Goal: Task Accomplishment & Management: Use online tool/utility

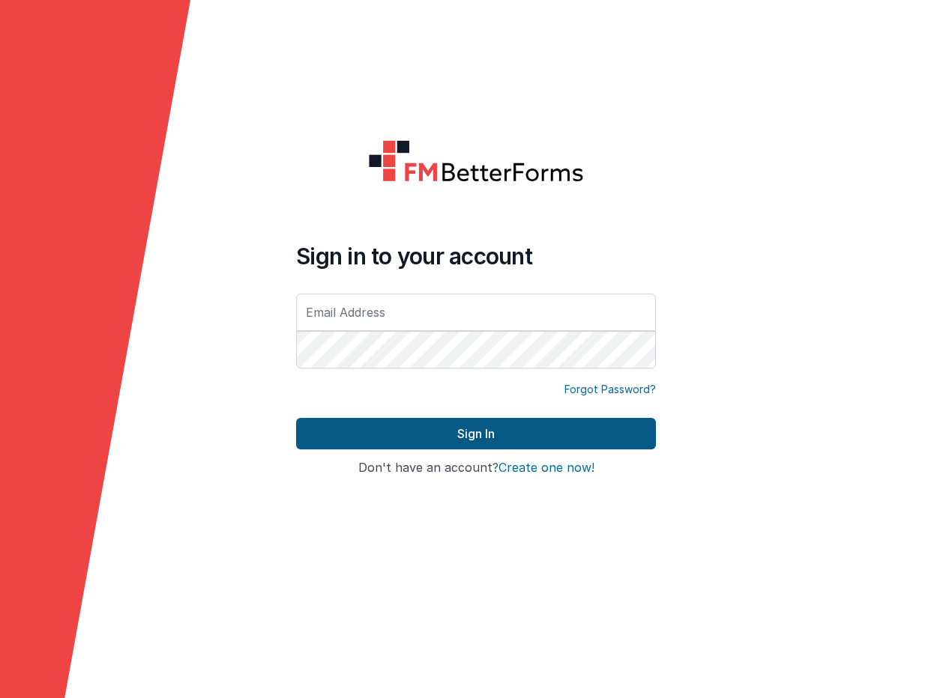
type input "[EMAIL_ADDRESS][DOMAIN_NAME]"
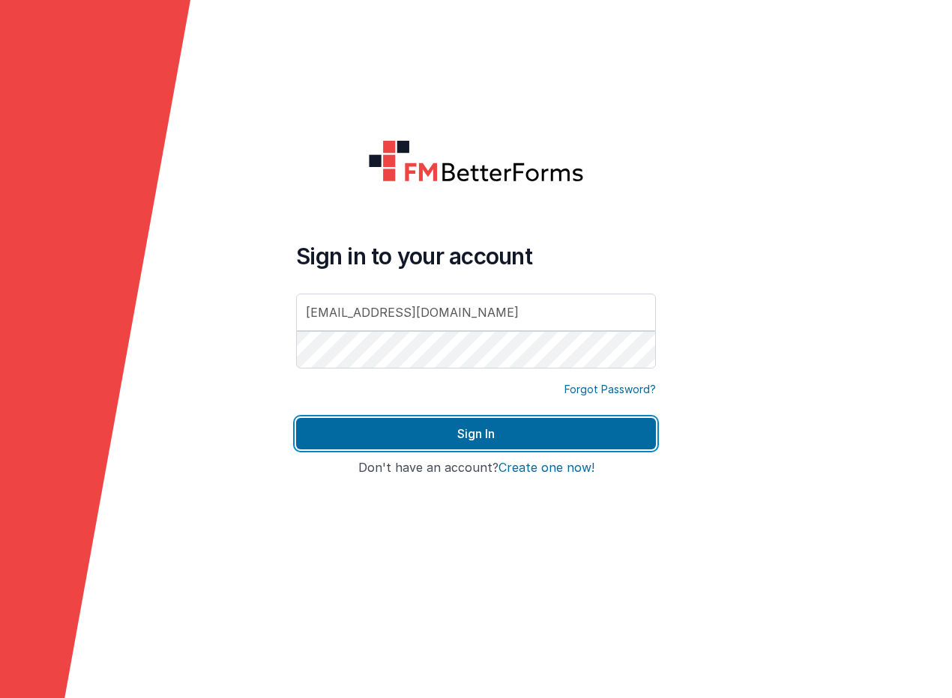
click at [333, 450] on div "Sign In" at bounding box center [476, 439] width 360 height 43
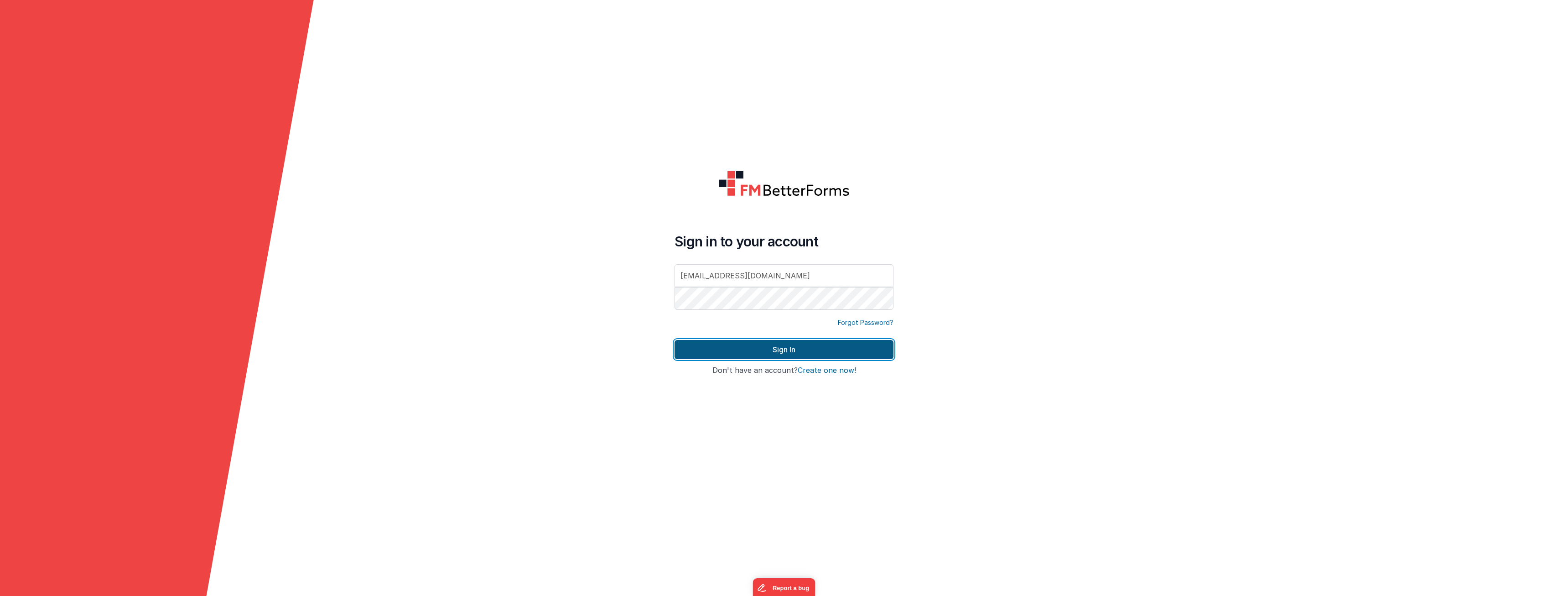
click at [579, 352] on button "Sign In" at bounding box center [784, 349] width 219 height 19
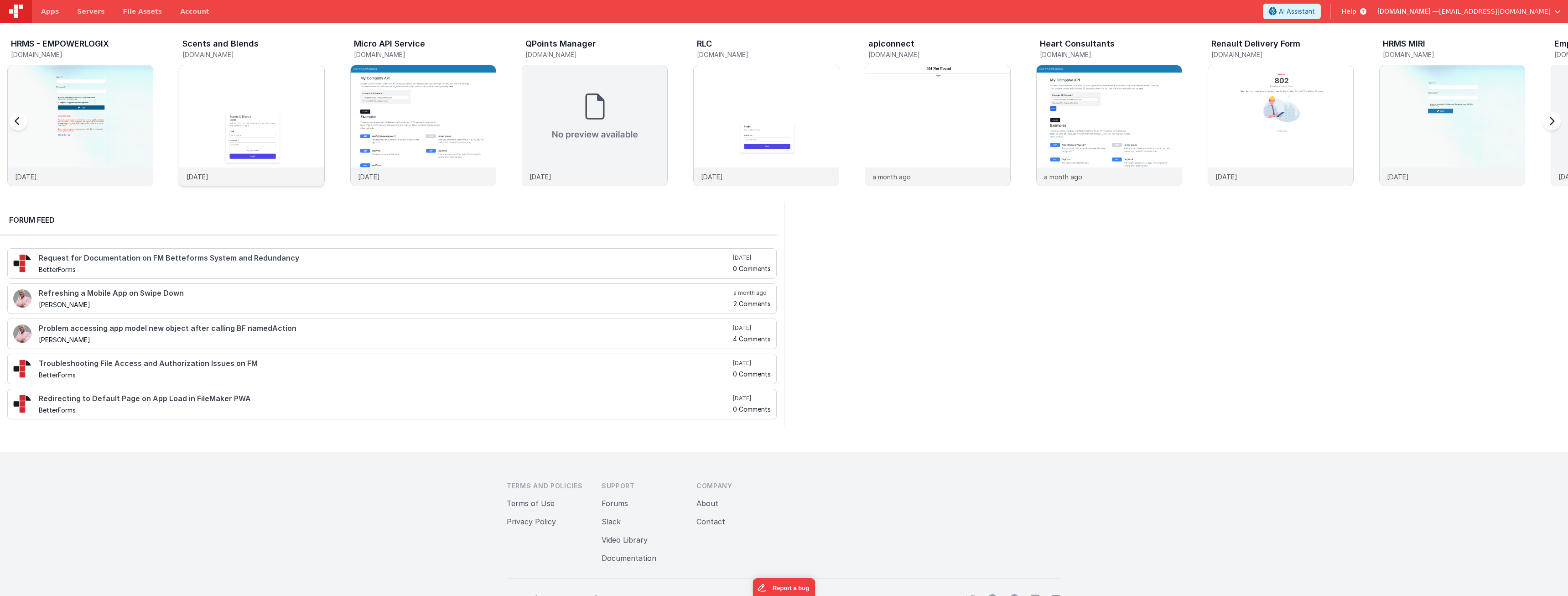
click at [241, 99] on img at bounding box center [251, 138] width 145 height 145
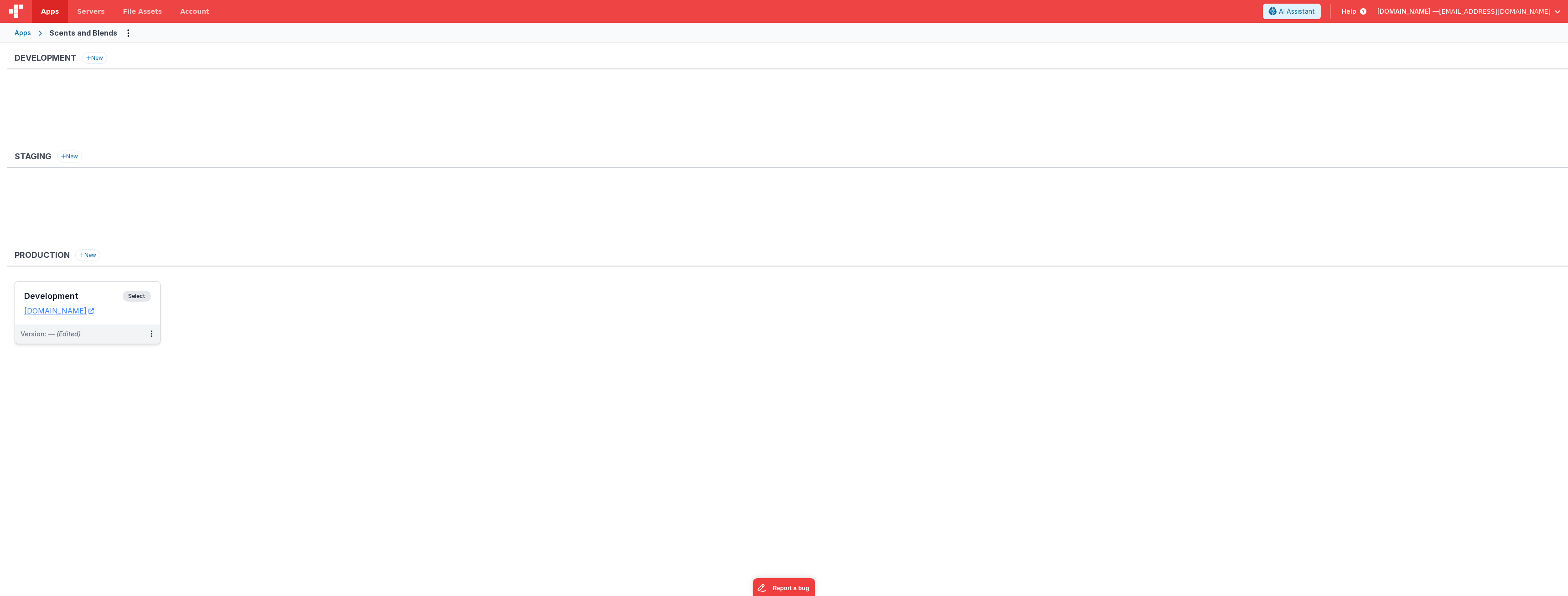
click at [65, 292] on h3 "Development" at bounding box center [74, 296] width 99 height 9
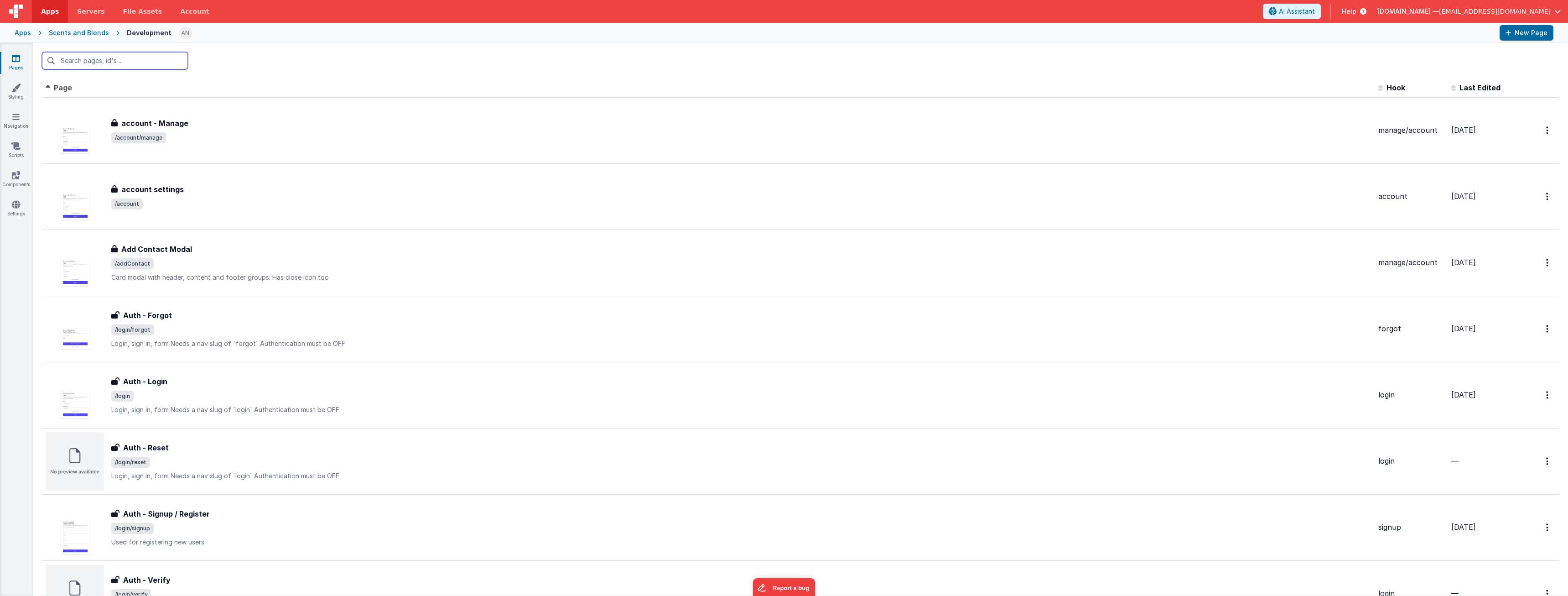
click at [82, 58] on input "text" at bounding box center [115, 60] width 146 height 17
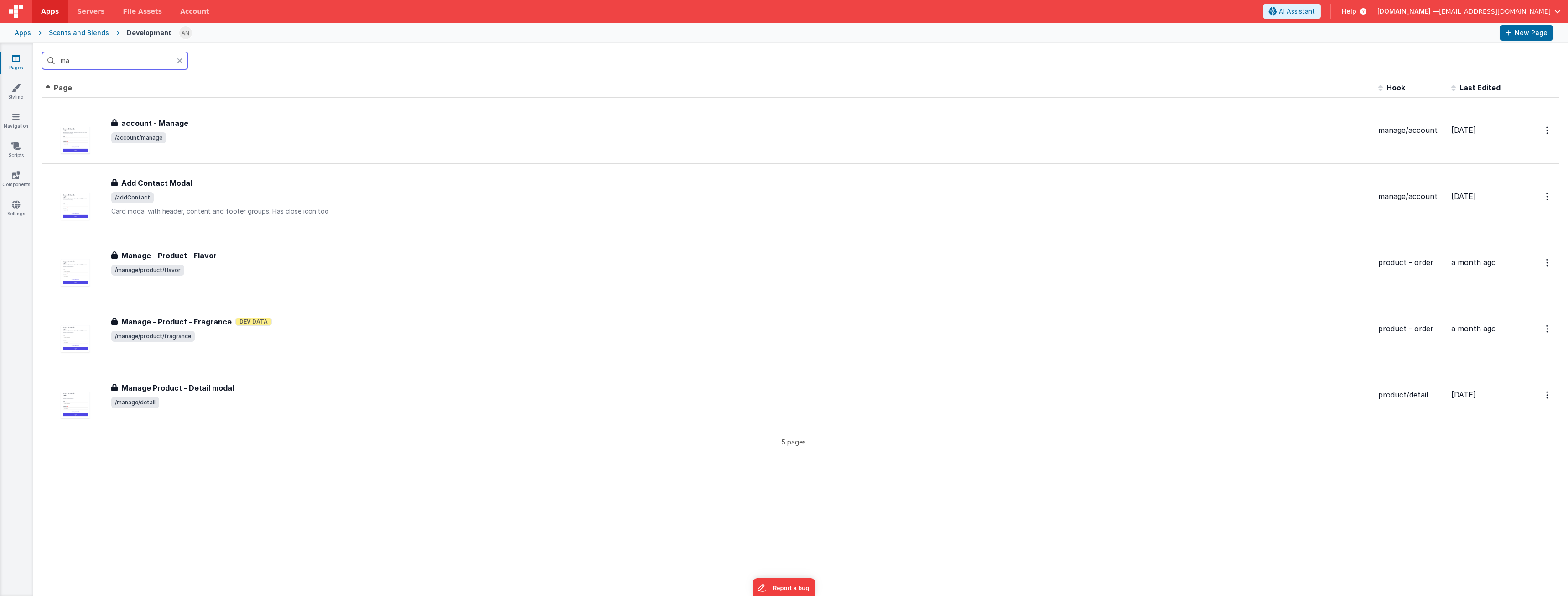
type input "m"
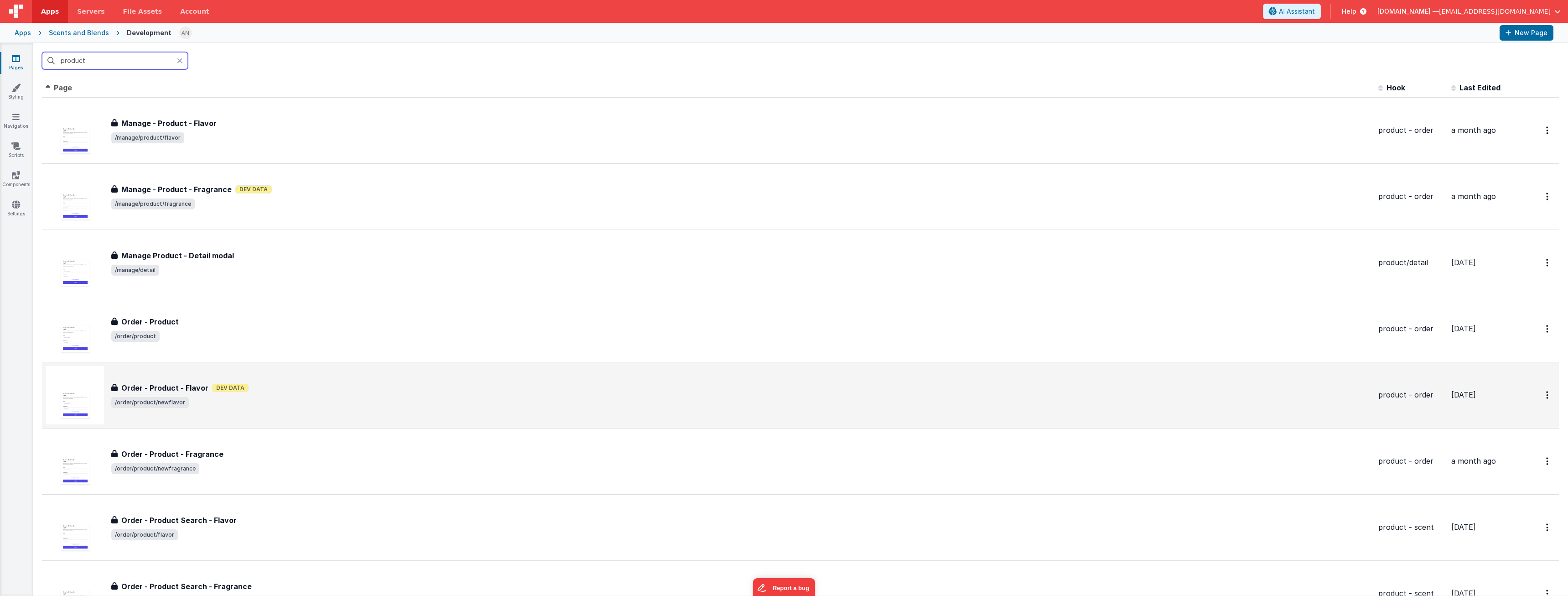
type input "product"
click at [331, 400] on span "/order/product/newflavor" at bounding box center [741, 402] width 1259 height 11
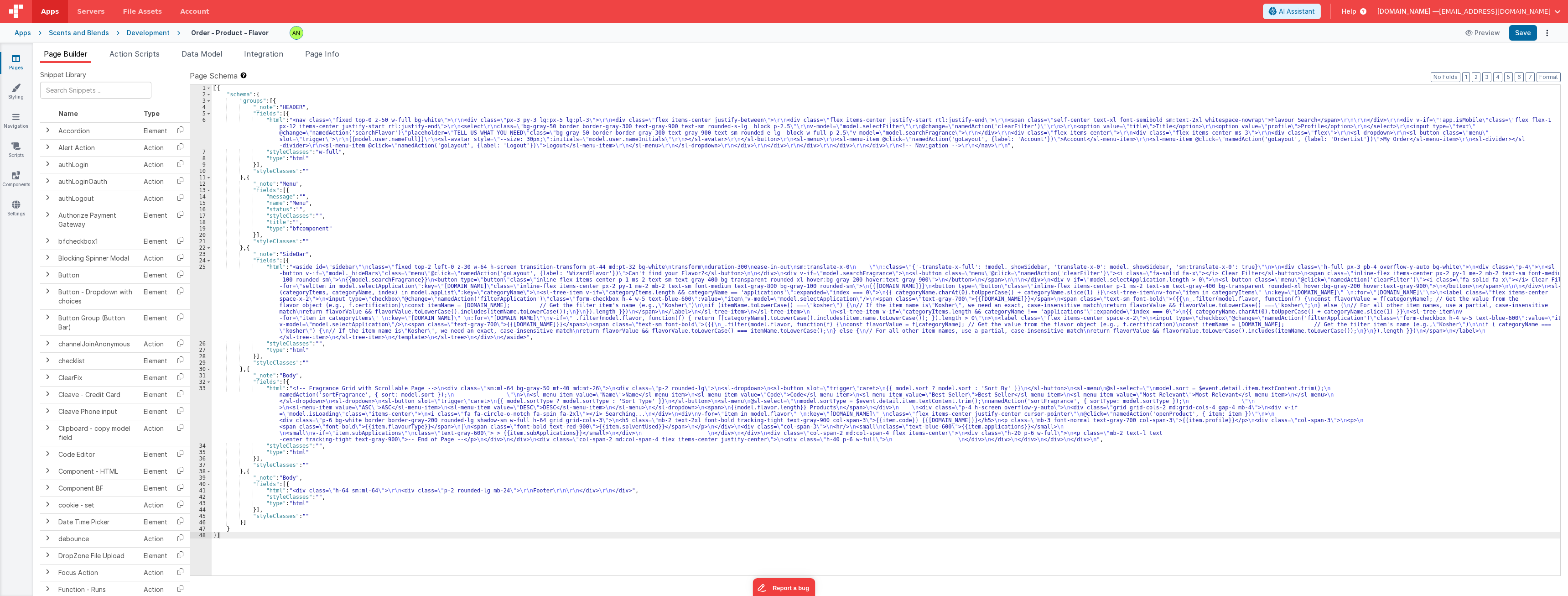
click at [354, 423] on div "[{ "schema" : { "groups" : [{ "_note" : "HEADER" , "fields" : [{ "html" : "<nav…" at bounding box center [886, 336] width 1349 height 503
click at [197, 408] on div "33" at bounding box center [200, 413] width 21 height 57
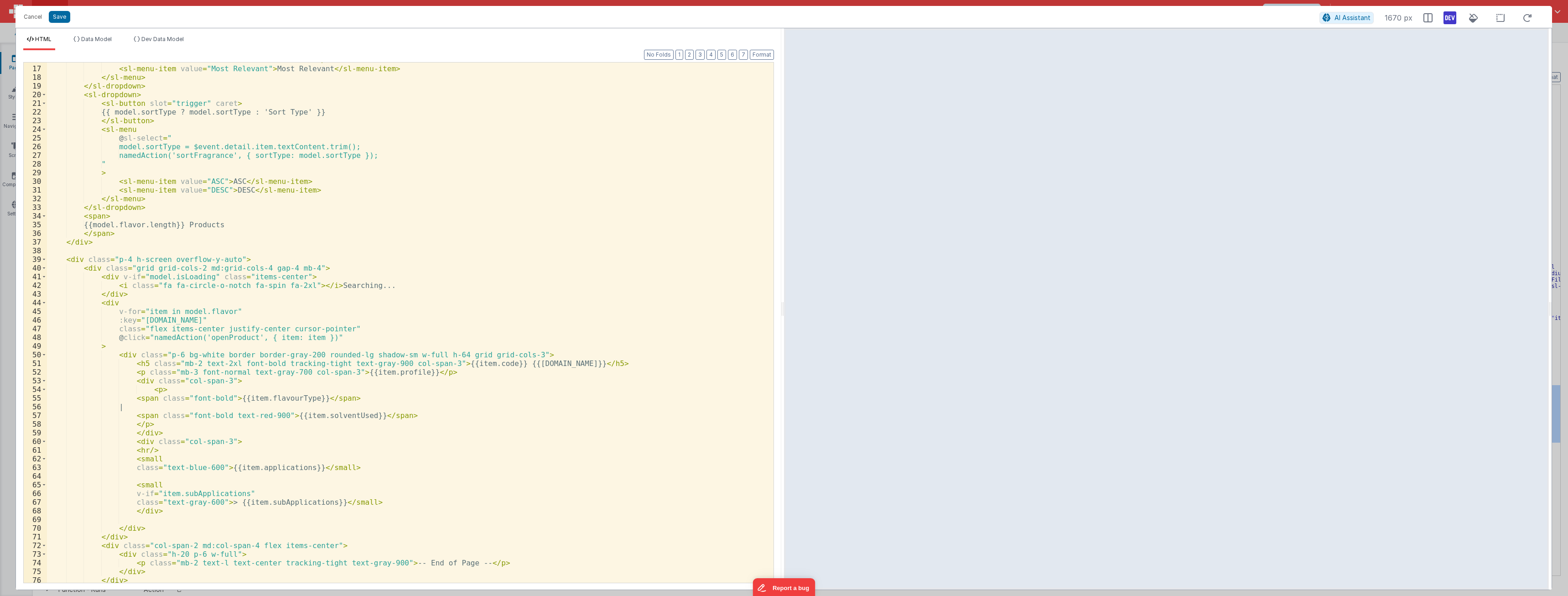
scroll to position [217, 0]
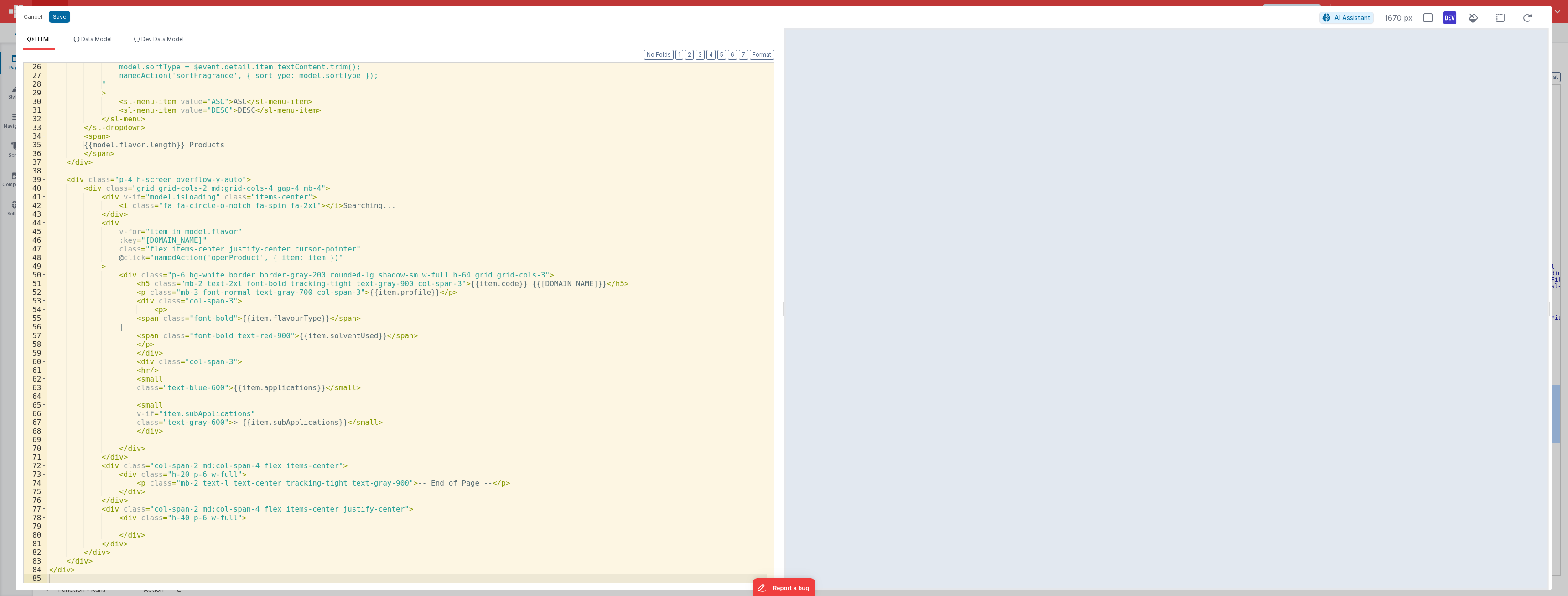
click at [274, 343] on div "model.sortType = $event.detail.item.textContent.trim(); namedAction('sortFragra…" at bounding box center [407, 331] width 719 height 538
click at [284, 387] on div "model.sortType = $event.detail.item.textContent.trim(); namedAction('sortFragra…" at bounding box center [407, 331] width 719 height 538
click at [299, 414] on div "model.sortType = $event.detail.item.textContent.trim(); namedAction('sortFragra…" at bounding box center [407, 331] width 719 height 538
click at [392, 335] on div "model.sortType = $event.detail.item.textContent.trim(); namedAction('sortFragra…" at bounding box center [407, 331] width 719 height 538
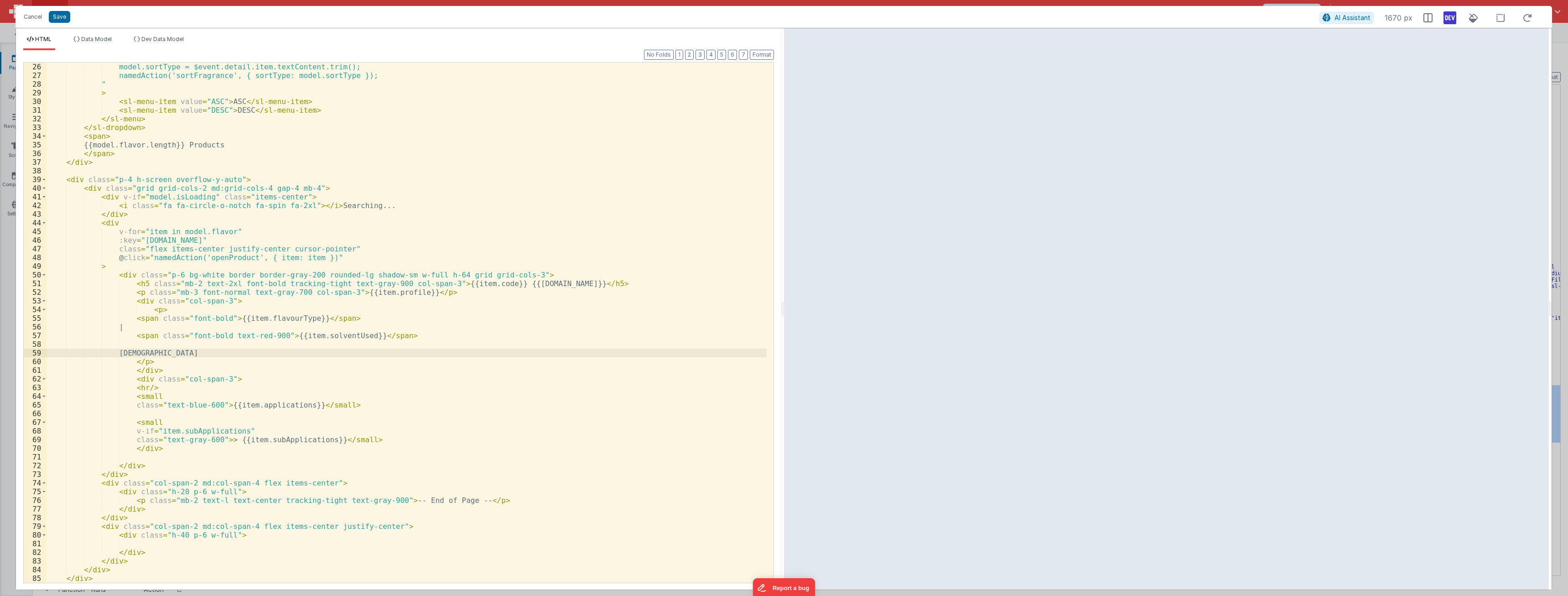
click at [139, 343] on div "model.sortType = $event.detail.item.textContent.trim(); namedAction('sortFragra…" at bounding box center [407, 331] width 719 height 538
click at [387, 334] on div "model.sortType = $event.detail.item.textContent.trim(); namedAction('sortFragra…" at bounding box center [407, 331] width 719 height 538
click at [129, 351] on div "model.sortType = $event.detail.item.textContent.trim(); namedAction('sortFragra…" at bounding box center [407, 331] width 719 height 538
click at [396, 354] on div "model.sortType = $event.detail.item.textContent.trim(); namedAction('sortFragra…" at bounding box center [407, 331] width 719 height 538
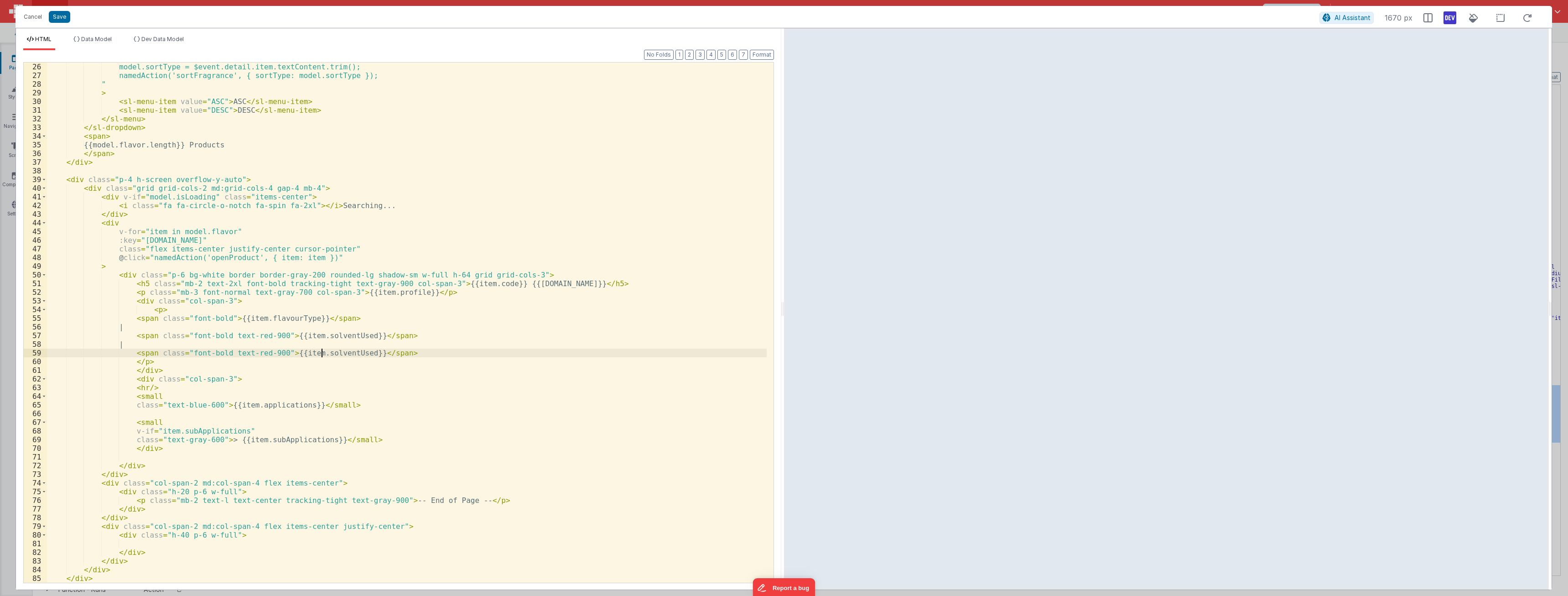
click at [323, 352] on div "model.sortType = $event.detail.item.textContent.trim(); namedAction('sortFragra…" at bounding box center [407, 331] width 719 height 538
click at [437, 342] on div "model.sortType = $event.detail.item.textContent.trim(); namedAction('sortFragra…" at bounding box center [407, 331] width 719 height 538
click at [252, 355] on div "model.sortType = $event.detail.item.textContent.trim(); namedAction('sortFragra…" at bounding box center [407, 331] width 719 height 538
click at [392, 348] on div "model.sortType = $event.detail.item.textContent.trim(); namedAction('sortFragra…" at bounding box center [407, 331] width 719 height 538
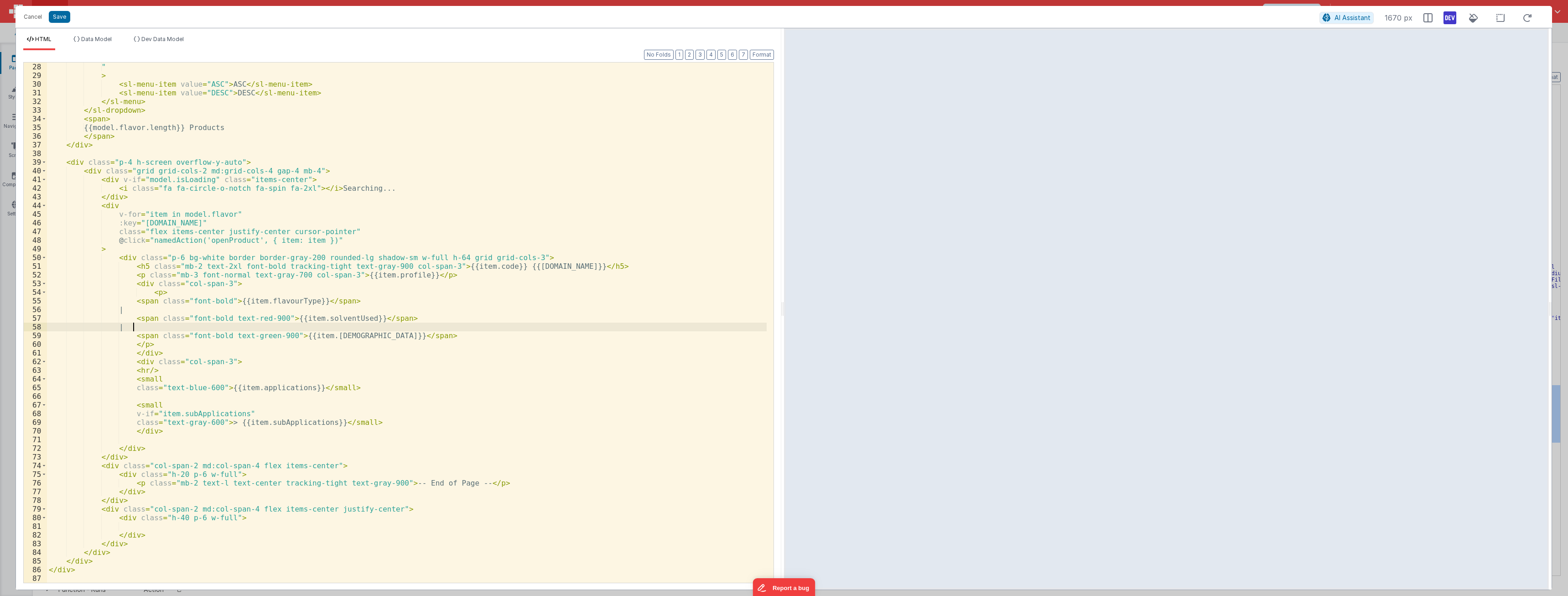
scroll to position [234, 0]
click at [152, 335] on div "" > < sl-menu-item value = "ASC" > ASC </ sl-menu-item > < sl-menu-item value =…" at bounding box center [407, 331] width 719 height 538
drag, startPoint x: 324, startPoint y: 335, endPoint x: 365, endPoint y: 335, distance: 41.0
click at [365, 335] on div "" > < sl-menu-item value = "ASC" > ASC </ sl-menu-item > < sl-menu-item value =…" at bounding box center [407, 331] width 719 height 538
click at [177, 334] on div "" > < sl-menu-item value = "ASC" > ASC </ sl-menu-item > < sl-menu-item value =…" at bounding box center [407, 331] width 719 height 538
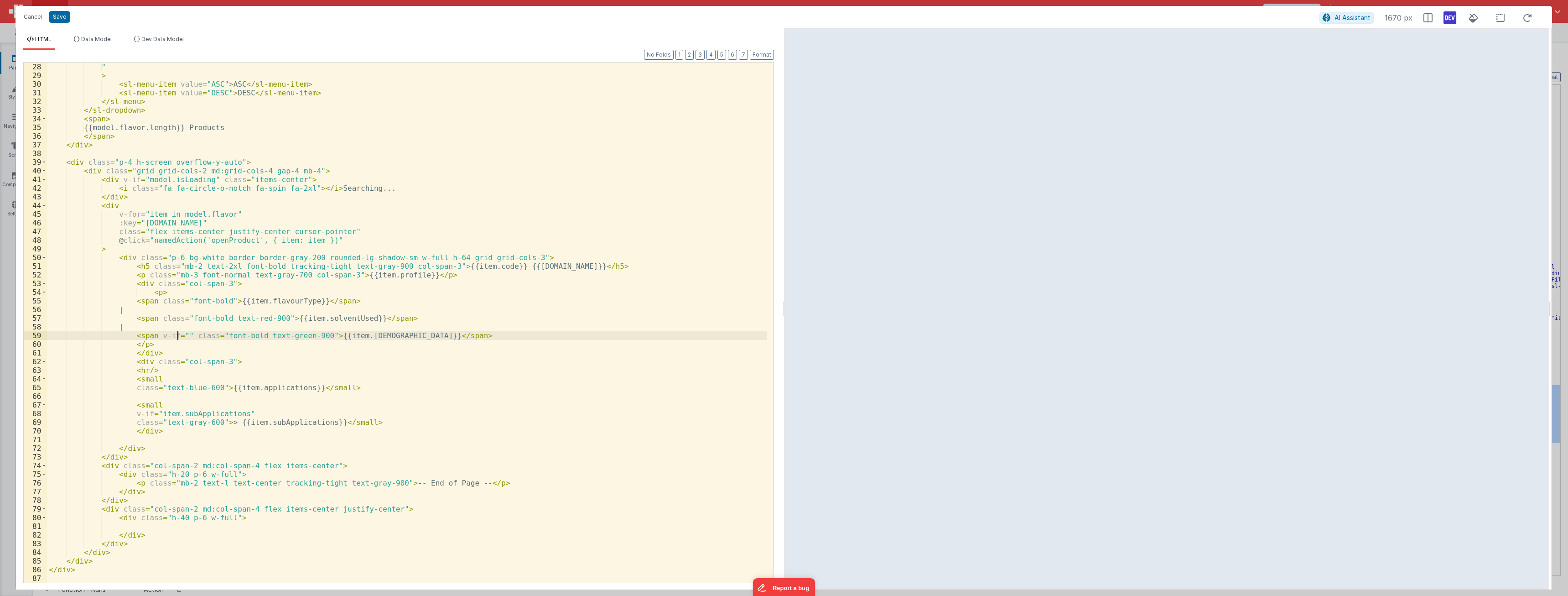
paste textarea
drag, startPoint x: 489, startPoint y: 334, endPoint x: 129, endPoint y: 337, distance: 360.0
click at [129, 337] on div "" > < sl-menu-item value = "ASC" > ASC </ sl-menu-item > < sl-menu-item value =…" at bounding box center [407, 331] width 719 height 538
click at [486, 334] on div "" > < sl-menu-item value = "ASC" > ASC </ sl-menu-item > < sl-menu-item value =…" at bounding box center [407, 323] width 719 height 520
click at [169, 344] on div "" > < sl-menu-item value = "ASC" > ASC </ sl-menu-item > < sl-menu-item value =…" at bounding box center [407, 331] width 719 height 538
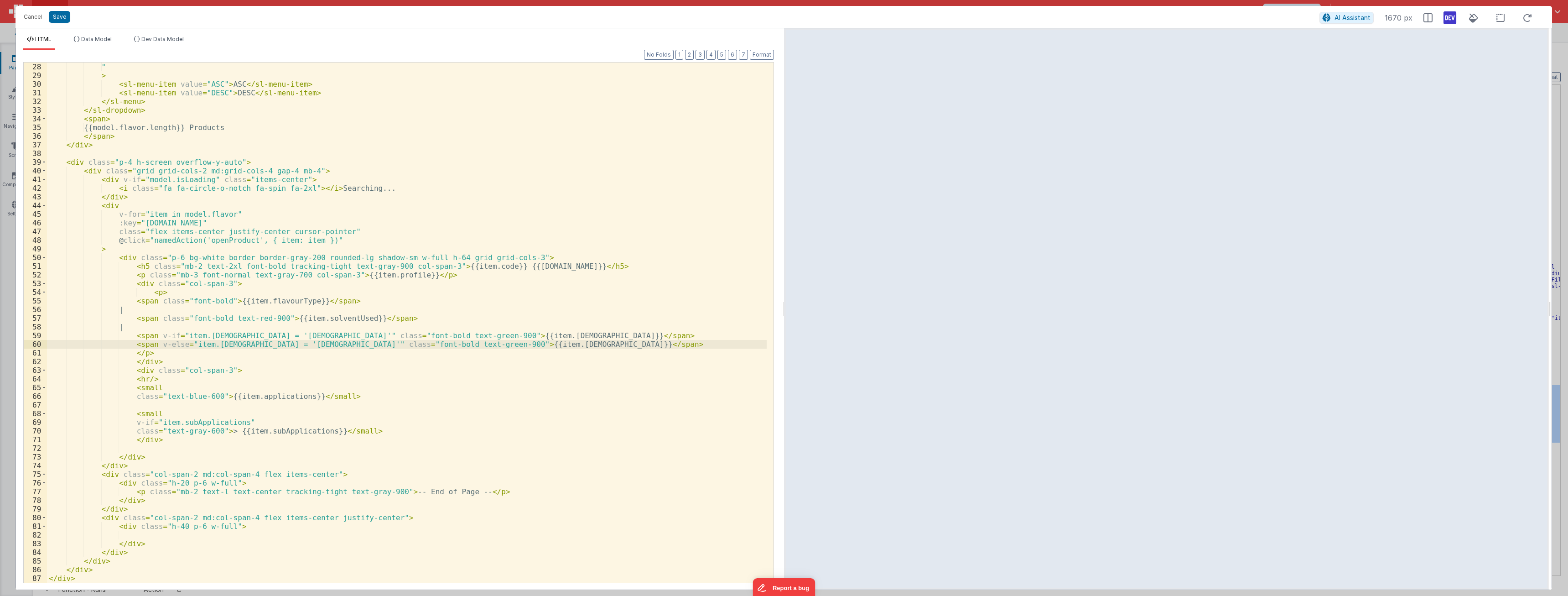
click at [367, 346] on div "" > < sl-menu-item value = "ASC" > ASC </ sl-menu-item > < sl-menu-item value =…" at bounding box center [407, 331] width 719 height 538
click at [65, 18] on button "Save" at bounding box center [59, 16] width 21 height 12
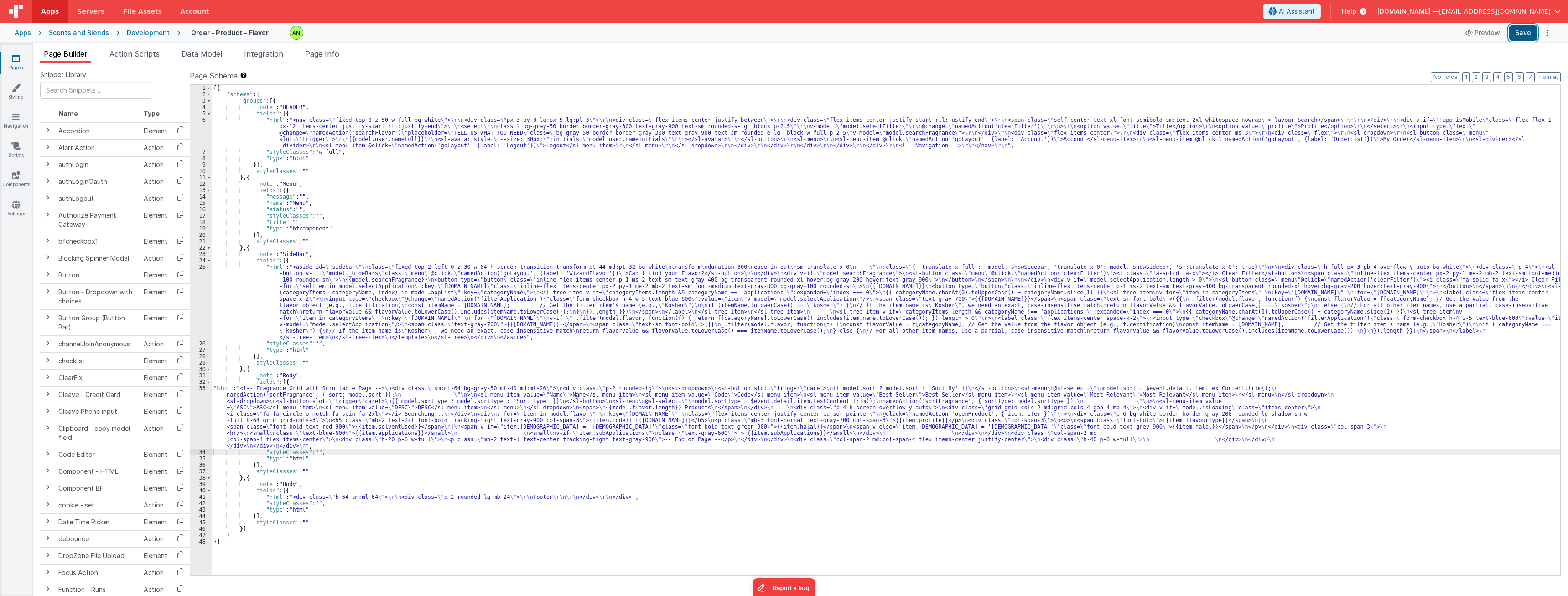
click at [579, 34] on button "Save" at bounding box center [1523, 32] width 28 height 15
click at [341, 402] on div "[{ "schema" : { "groups" : [{ "_note" : "HEADER" , "fields" : [{ "html" : "<nav…" at bounding box center [886, 336] width 1349 height 503
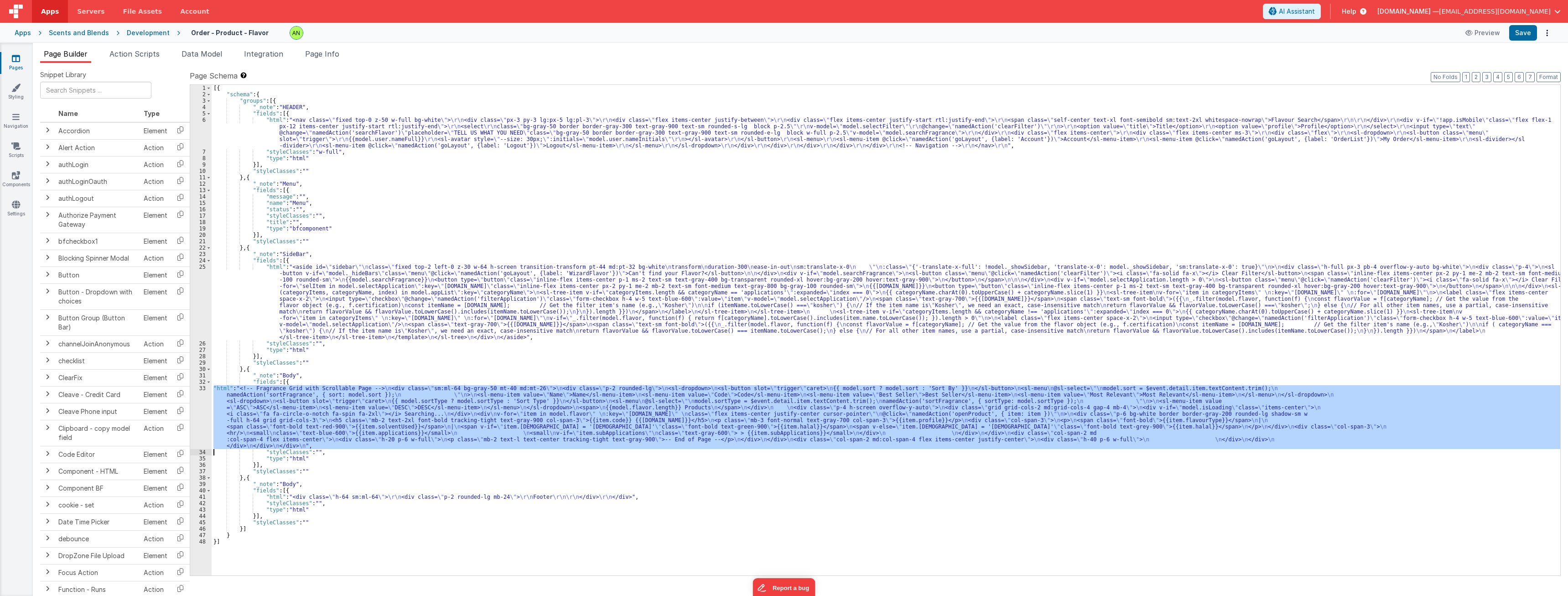
click at [203, 415] on div "33" at bounding box center [200, 416] width 21 height 64
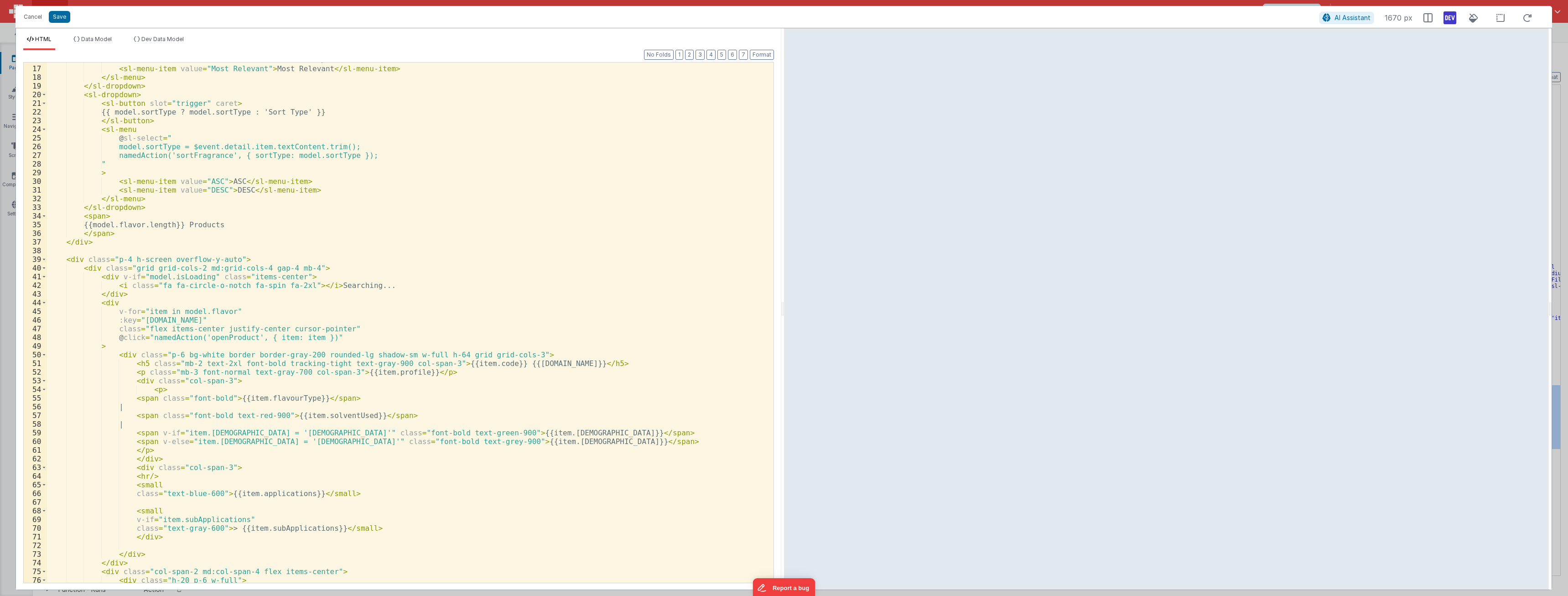
scroll to position [137, 0]
click at [381, 425] on div "< sl-menu-item value = "Best Seller" > Best Seller </ sl-menu-item > < sl-menu-…" at bounding box center [407, 324] width 719 height 538
click at [383, 425] on div "< sl-menu-item value = "Best Seller" > Best Seller </ sl-menu-item > < sl-menu-…" at bounding box center [407, 324] width 719 height 538
click at [386, 425] on div "< sl-menu-item value = "Best Seller" > Best Seller </ sl-menu-item > < sl-menu-…" at bounding box center [407, 324] width 719 height 538
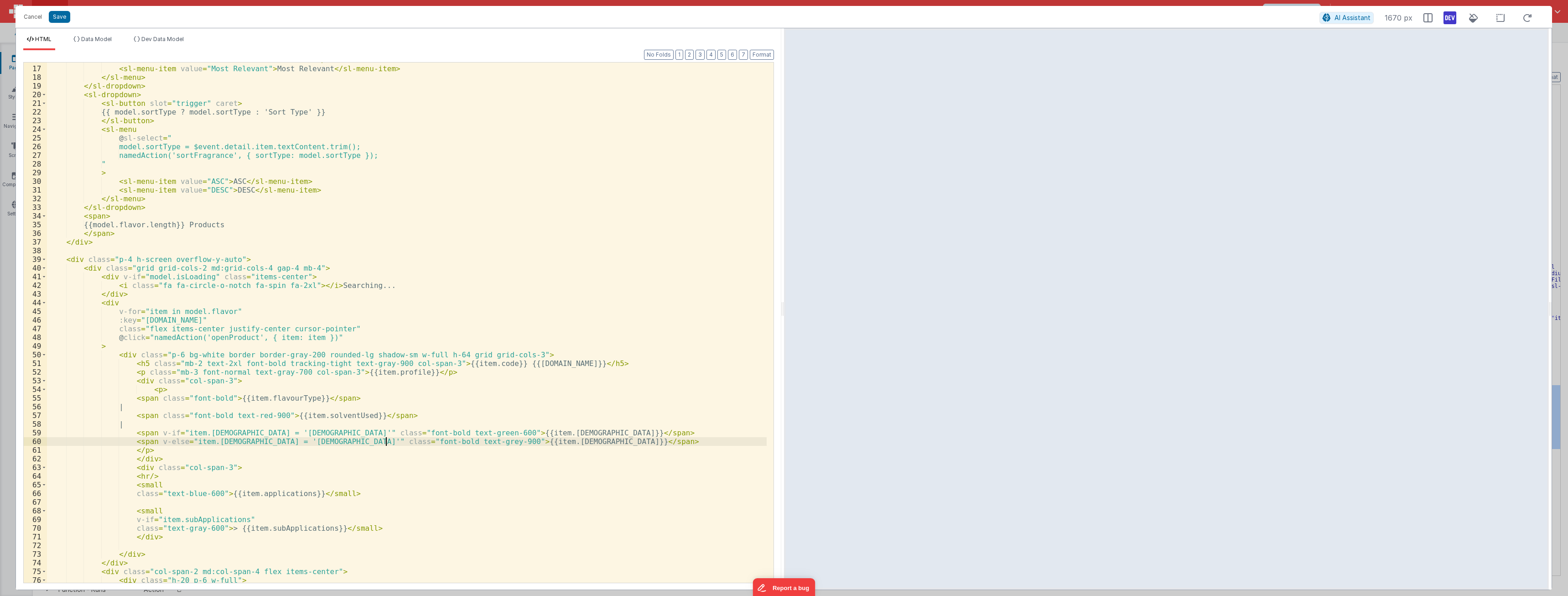
click at [386, 425] on div "< sl-menu-item value = "Best Seller" > Best Seller </ sl-menu-item > < sl-menu-…" at bounding box center [407, 324] width 719 height 538
click at [473, 299] on div "< sl-menu-item value = "Best Seller" > Best Seller </ sl-menu-item > < sl-menu-…" at bounding box center [407, 324] width 719 height 538
click at [61, 16] on button "Save" at bounding box center [59, 16] width 21 height 12
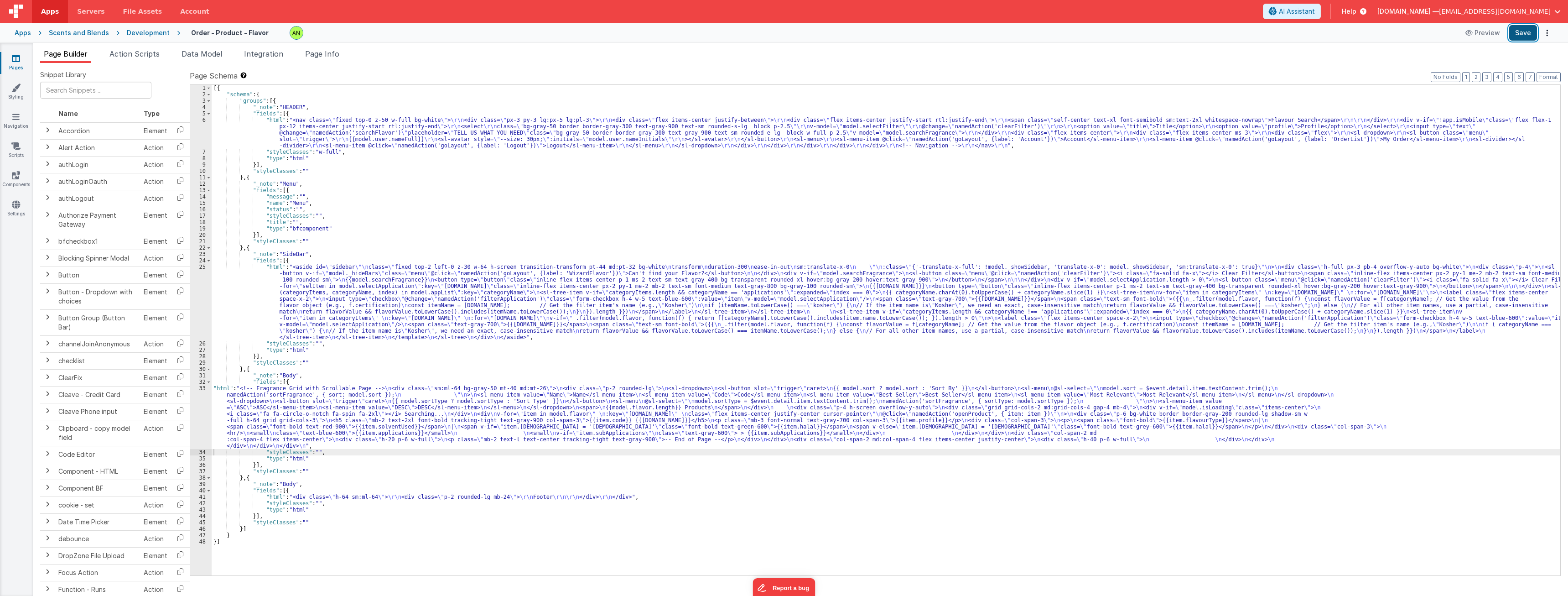
click at [579, 38] on button "Save" at bounding box center [1523, 32] width 28 height 15
click at [406, 410] on div "[{ "schema" : { "groups" : [{ "_note" : "HEADER" , "fields" : [{ "html" : "<nav…" at bounding box center [886, 336] width 1349 height 503
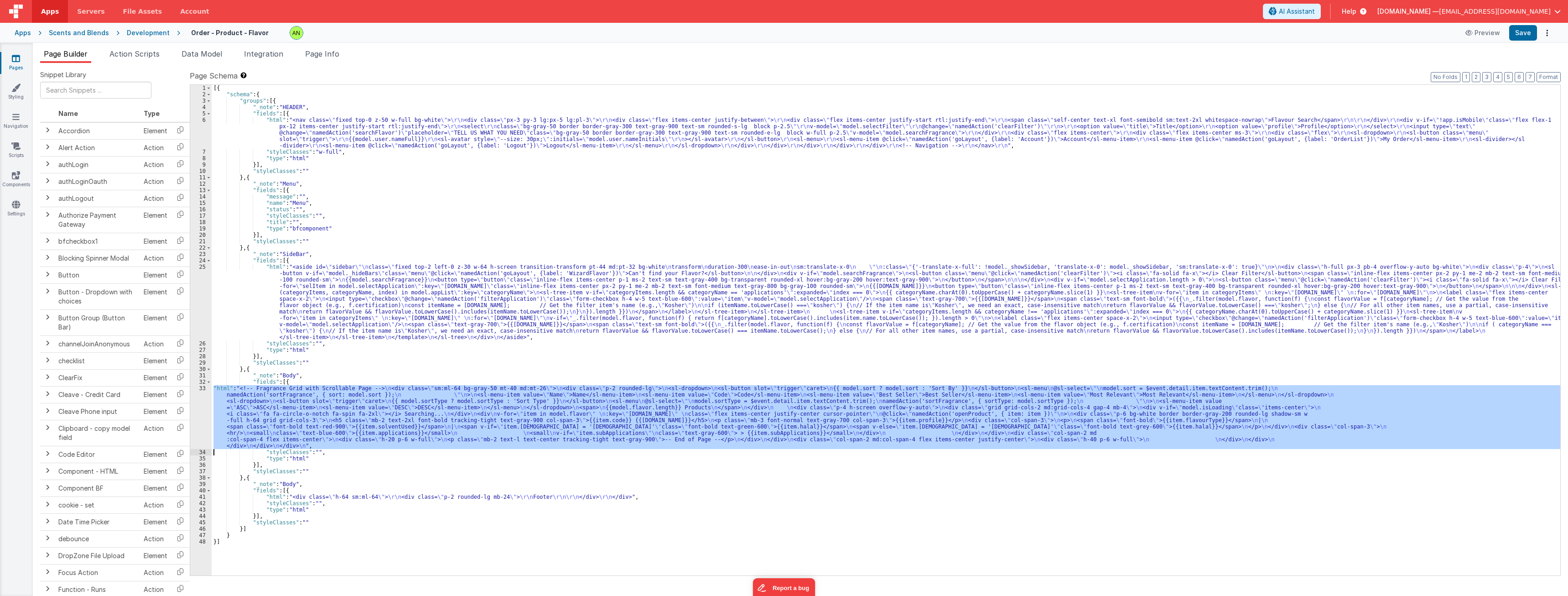
click at [203, 418] on div "33" at bounding box center [200, 416] width 21 height 64
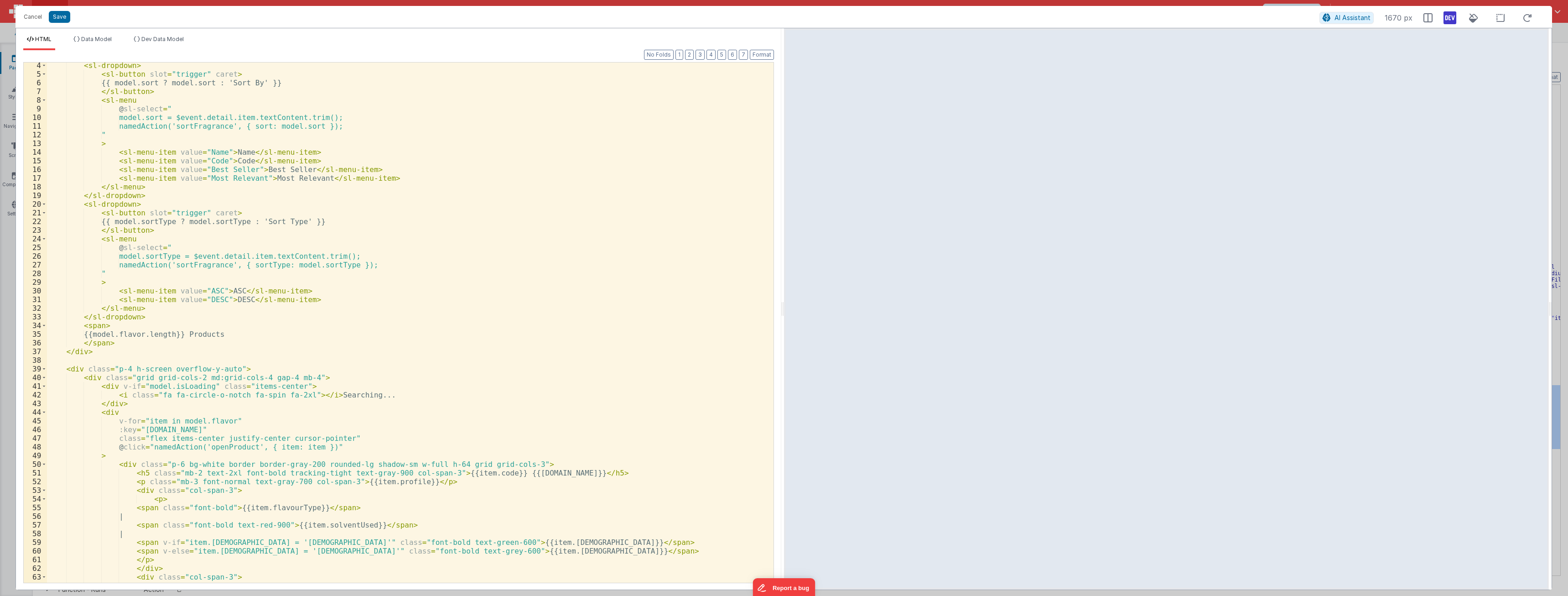
scroll to position [243, 0]
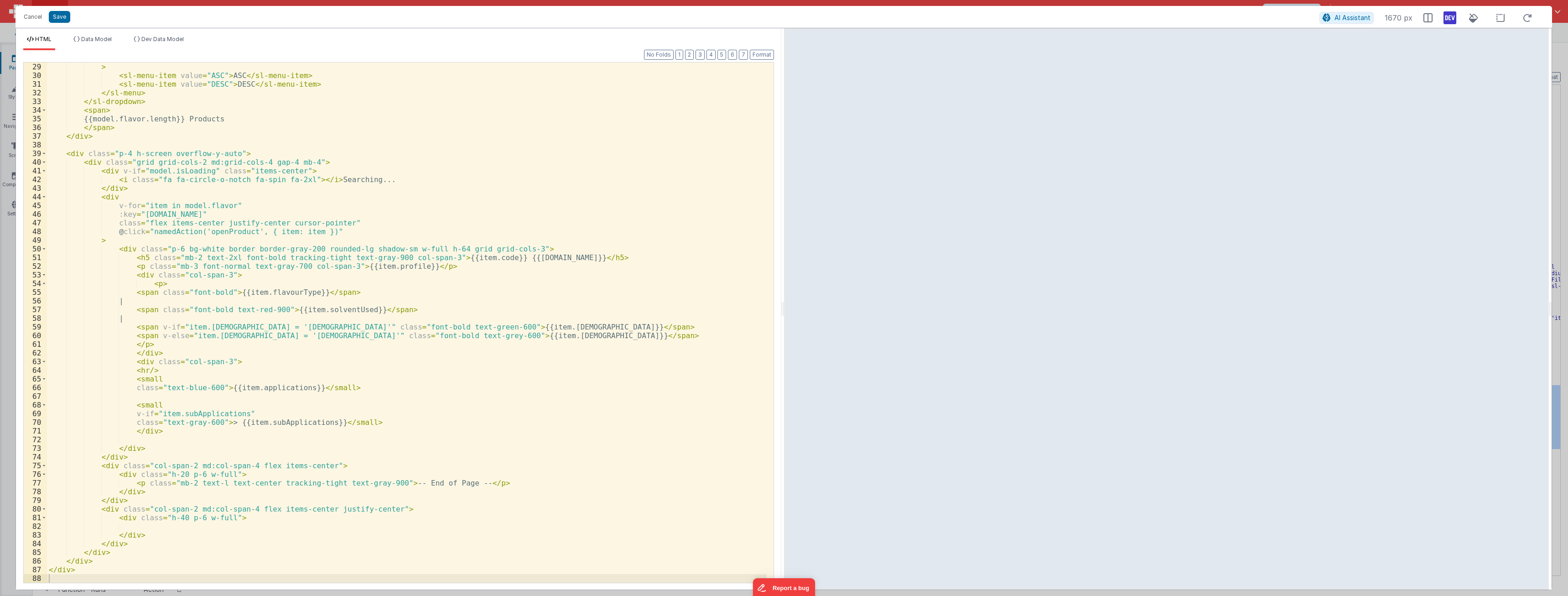
drag, startPoint x: 220, startPoint y: 289, endPoint x: 240, endPoint y: 290, distance: 20.0
click at [220, 290] on div "> < sl-menu-item value = "ASC" > ASC </ sl-menu-item > < sl-menu-item value = "…" at bounding box center [407, 331] width 719 height 538
click at [217, 289] on div "> < sl-menu-item value = "ASC" > ASC </ sl-menu-item > < sl-menu-item value = "…" at bounding box center [407, 331] width 719 height 538
click at [64, 19] on button "Save" at bounding box center [59, 16] width 21 height 12
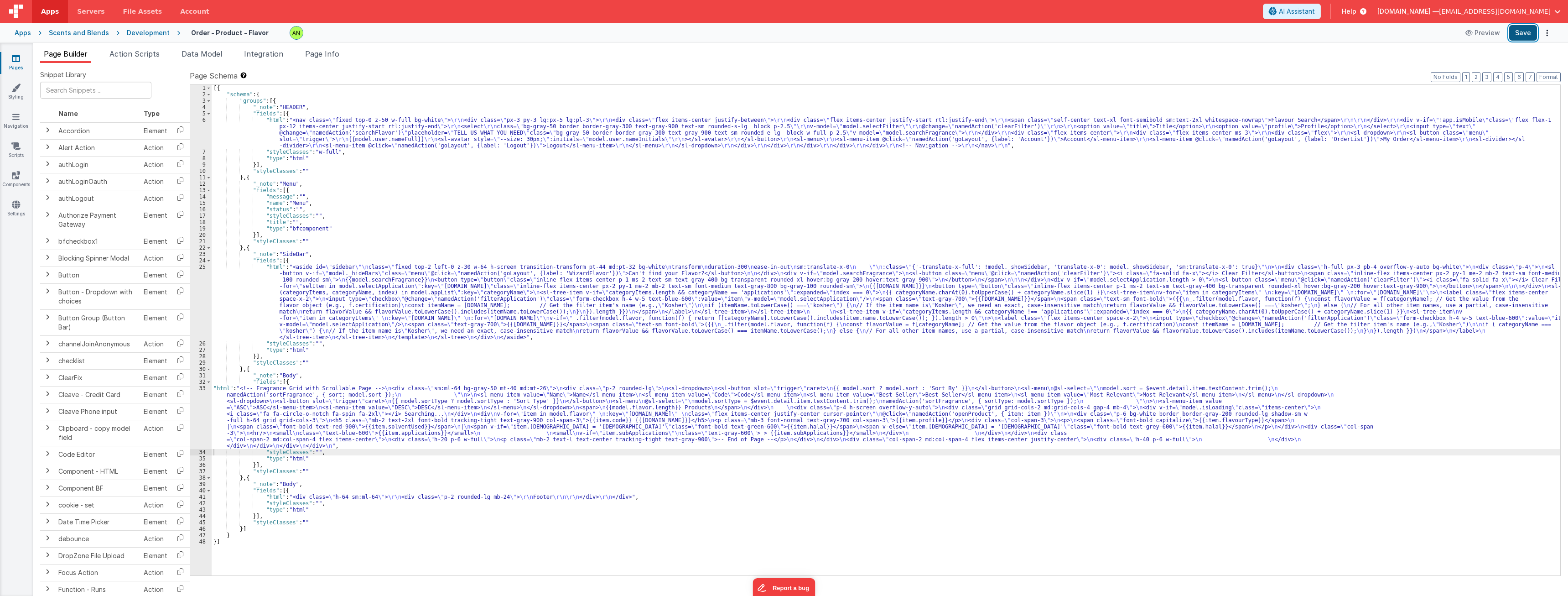
click at [579, 37] on button "Save" at bounding box center [1523, 32] width 28 height 15
click at [330, 405] on div "[{ "schema" : { "groups" : [{ "_note" : "HEADER" , "fields" : [{ "html" : "<nav…" at bounding box center [886, 336] width 1349 height 503
click at [201, 411] on div "33" at bounding box center [200, 416] width 21 height 64
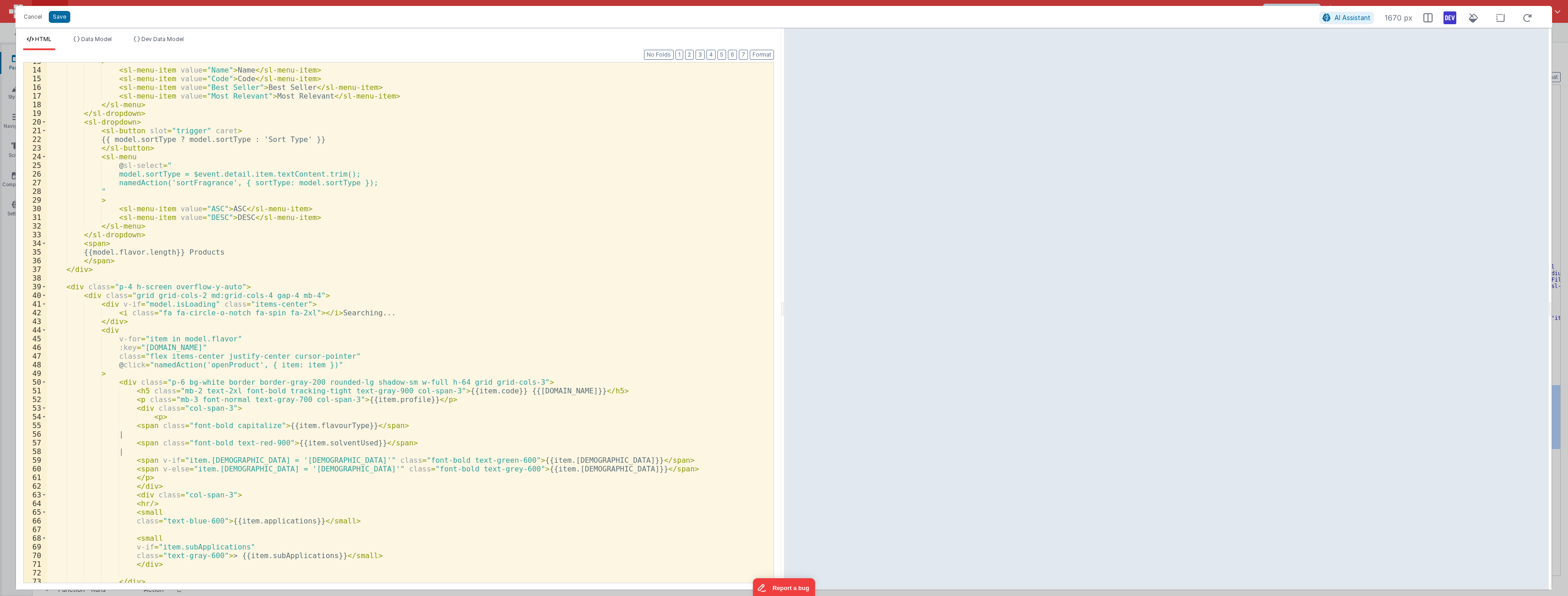
scroll to position [164, 0]
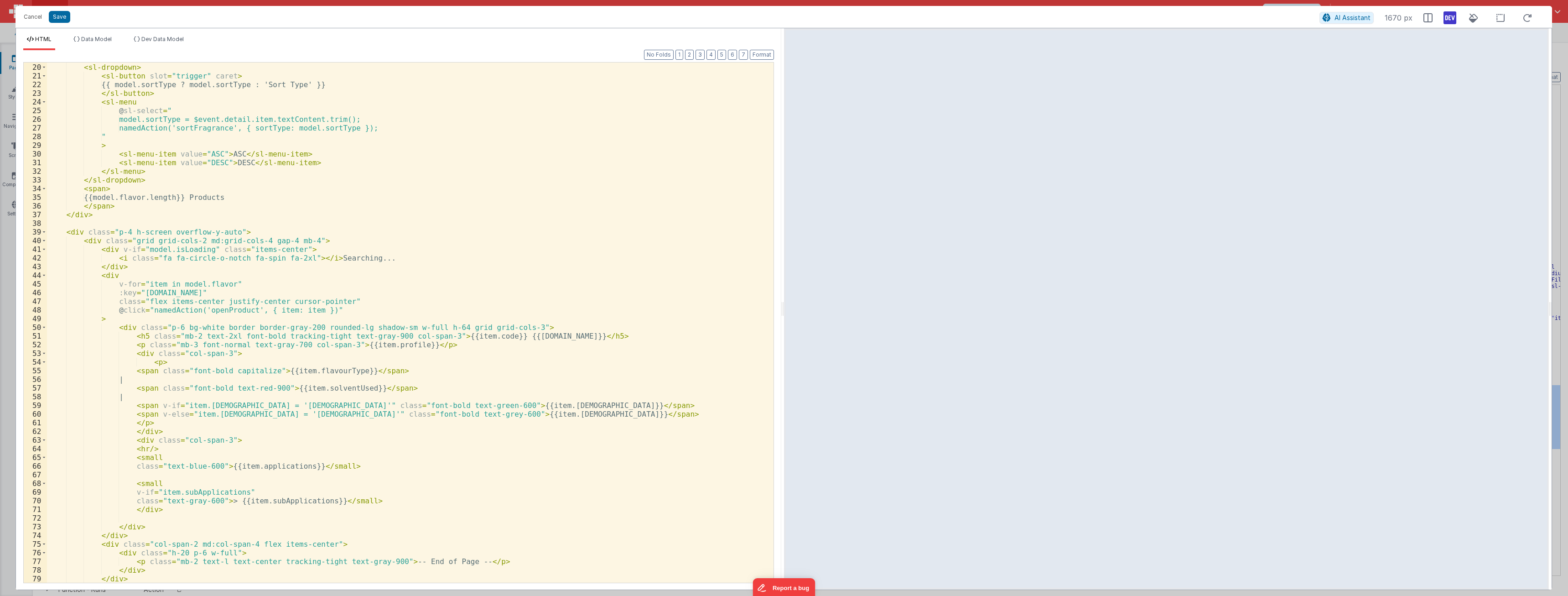
click at [239, 373] on div "</ sl-dropdown > < sl-dropdown > < sl-button slot = "trigger" caret > {{ model.…" at bounding box center [407, 323] width 719 height 538
click at [331, 343] on div "</ sl-dropdown > < sl-dropdown > < sl-button slot = "trigger" caret > {{ model.…" at bounding box center [407, 323] width 719 height 538
click at [335, 343] on div "</ sl-dropdown > < sl-dropdown > < sl-button slot = "trigger" caret > {{ model.…" at bounding box center [407, 323] width 719 height 538
click at [60, 16] on button "Save" at bounding box center [59, 16] width 21 height 12
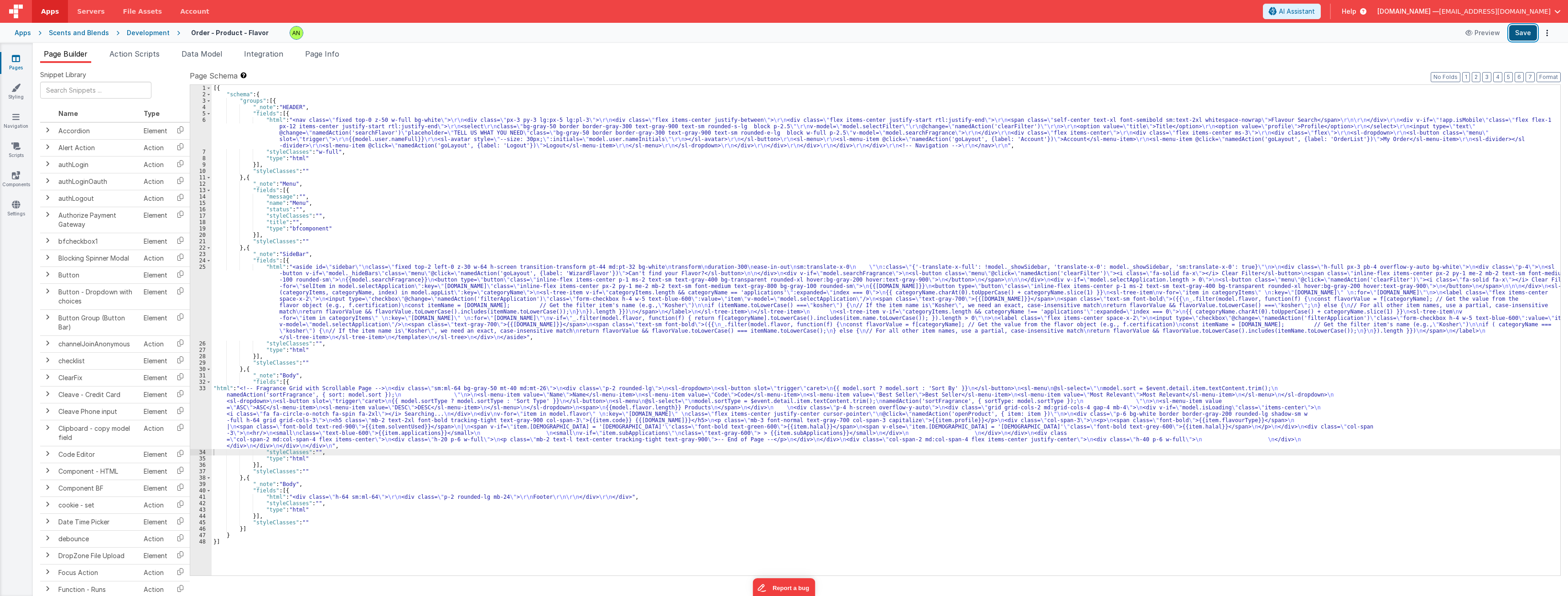
click at [579, 34] on button "Save" at bounding box center [1523, 32] width 28 height 15
